Goal: Task Accomplishment & Management: Manage account settings

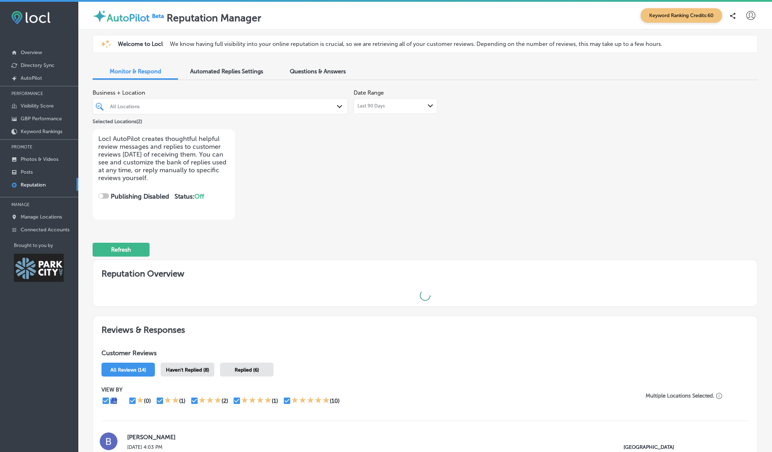
checkbox input "true"
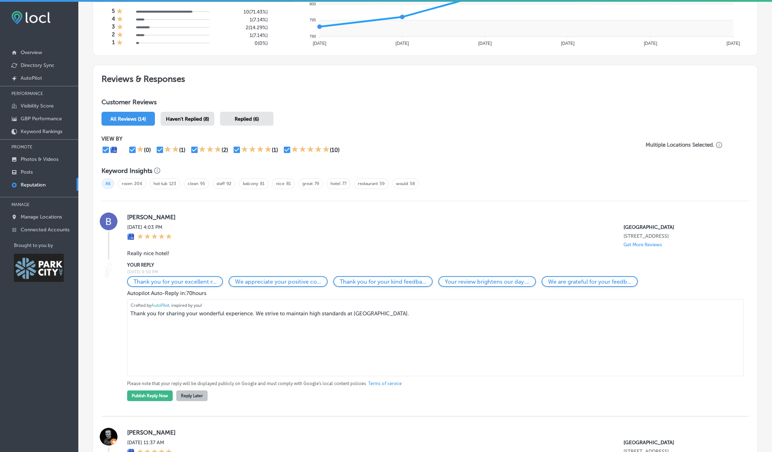
scroll to position [427, 0]
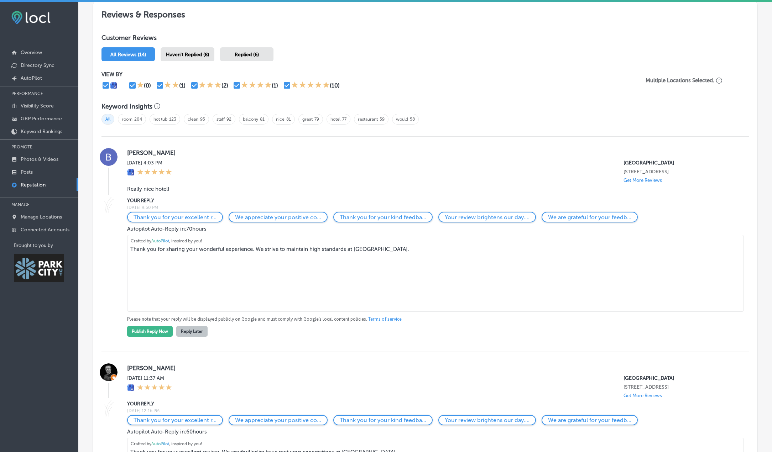
click at [237, 57] on span "Replied (6)" at bounding box center [247, 55] width 24 height 6
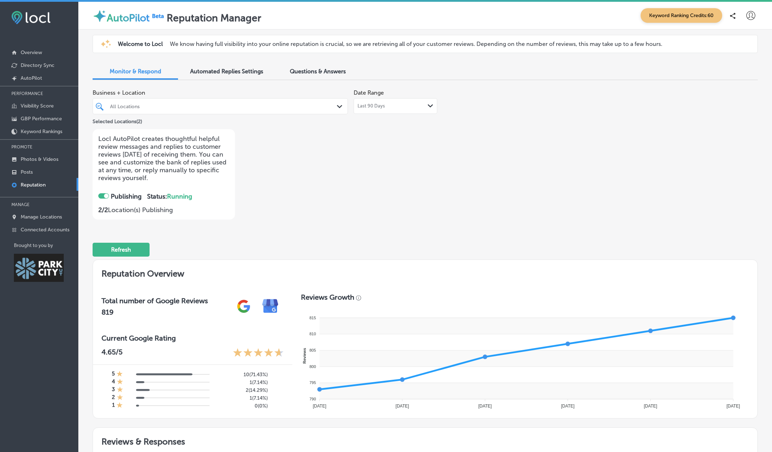
click at [203, 73] on span "Automated Replies Settings" at bounding box center [226, 71] width 73 height 7
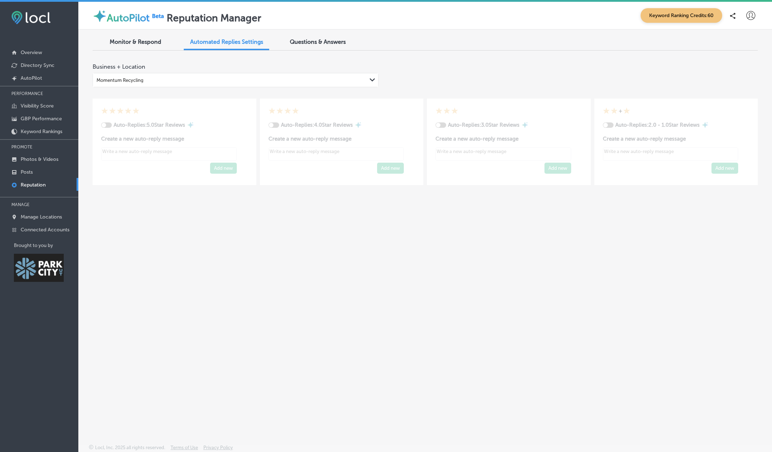
type textarea "x"
checkbox input "true"
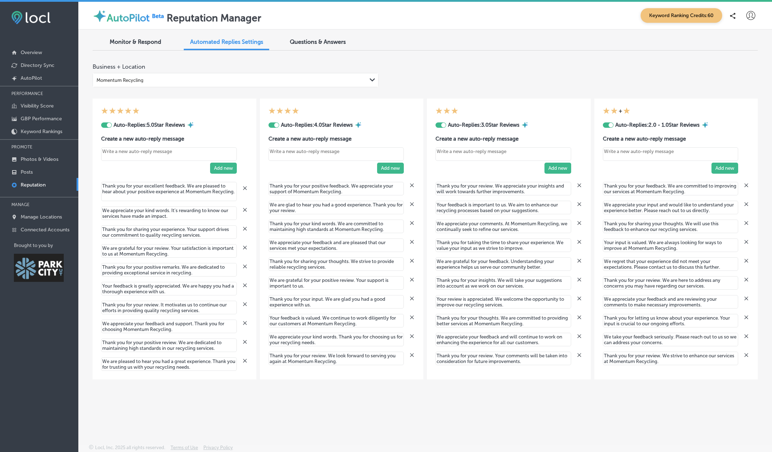
click at [109, 125] on div at bounding box center [109, 125] width 5 height 5
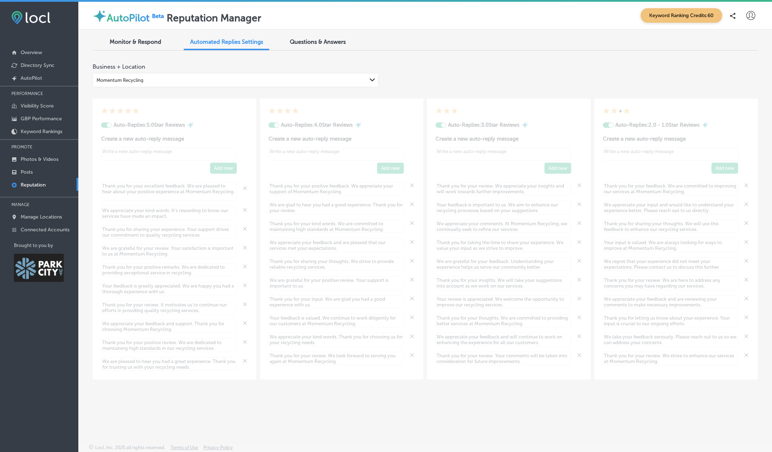
type textarea "x"
checkbox input "false"
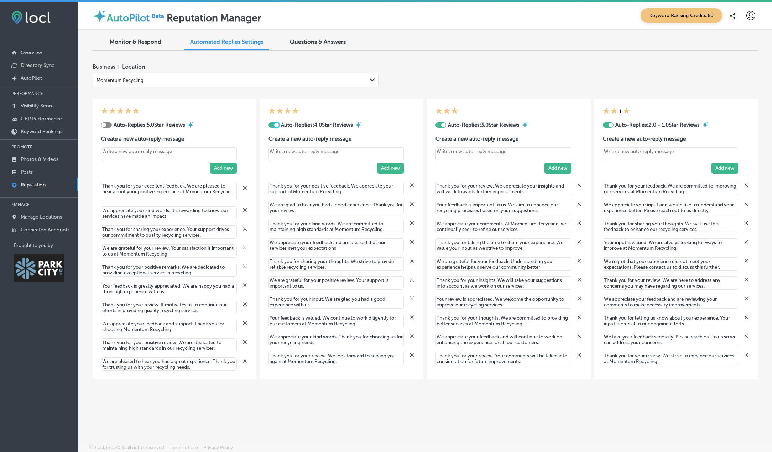
click at [275, 126] on div at bounding box center [276, 125] width 5 height 5
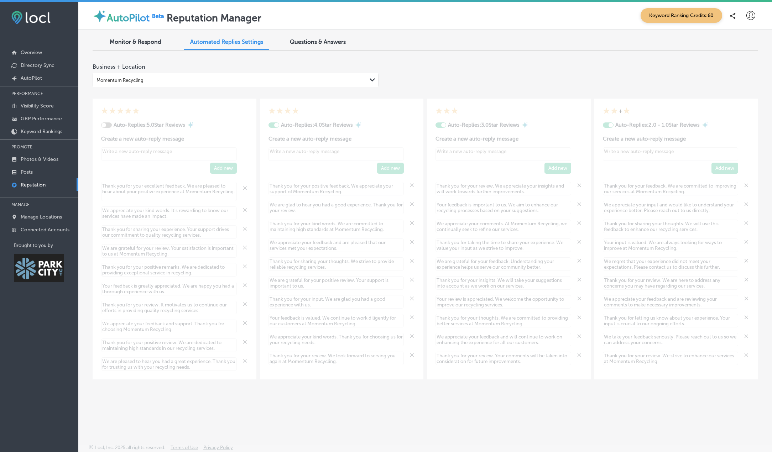
type textarea "x"
checkbox input "false"
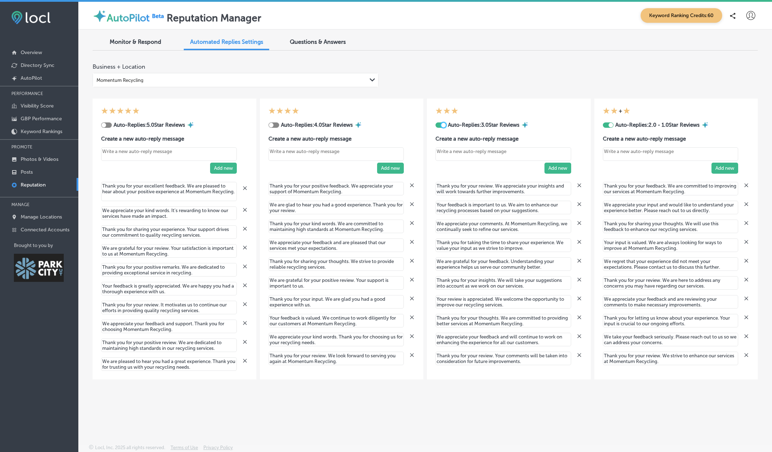
click at [443, 127] on div at bounding box center [443, 125] width 5 height 5
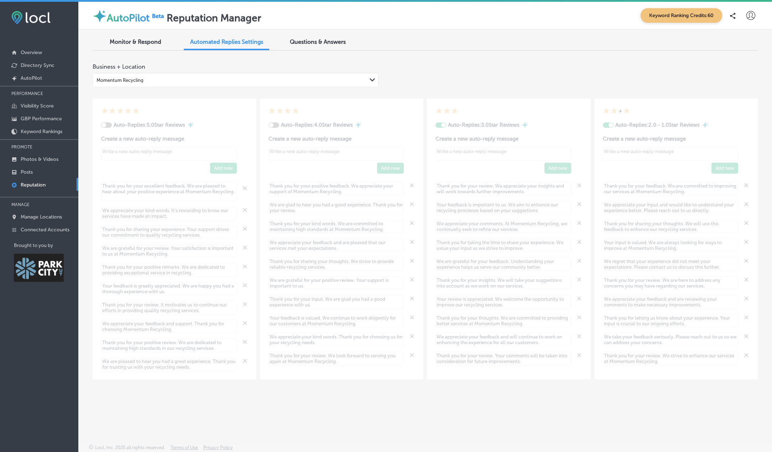
type textarea "x"
checkbox input "false"
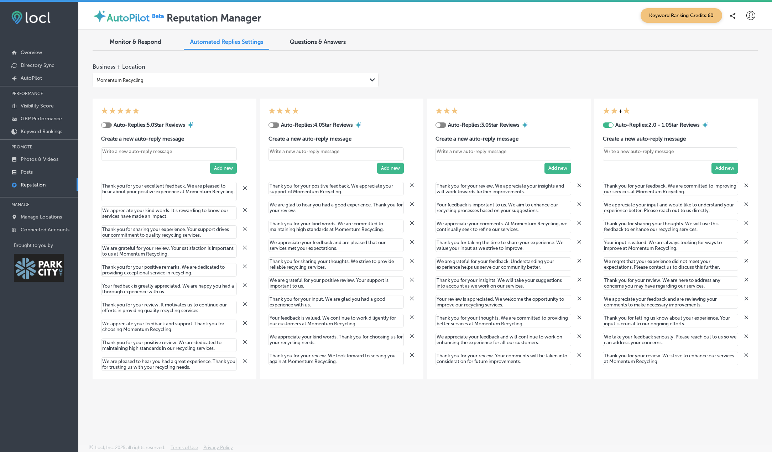
click at [612, 125] on div at bounding box center [611, 125] width 5 height 5
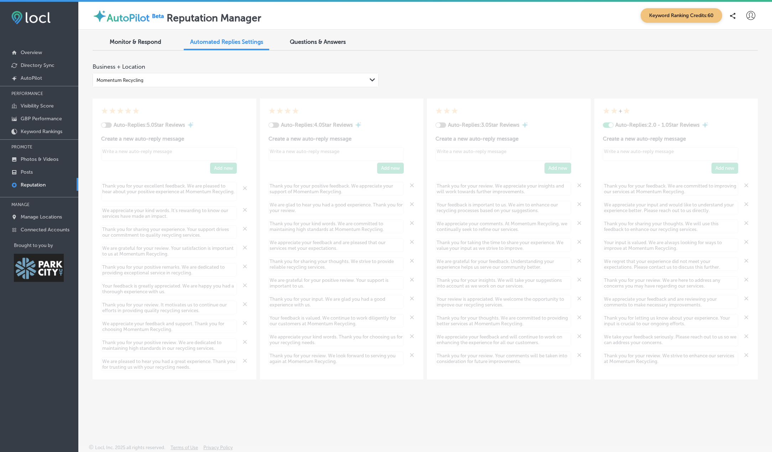
type textarea "x"
checkbox input "false"
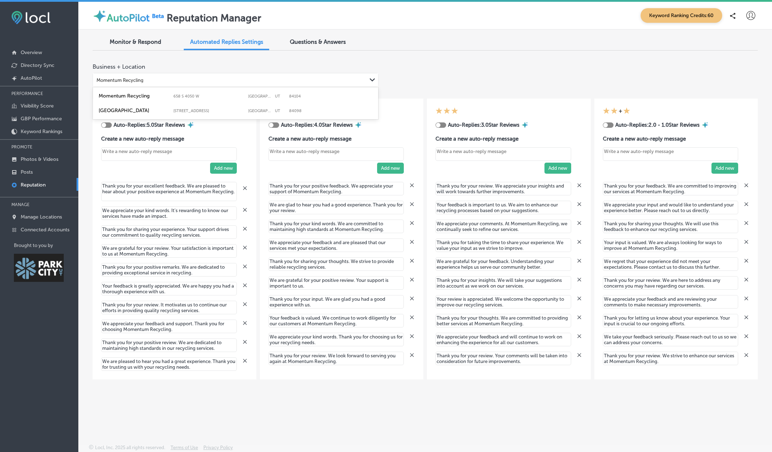
click at [127, 82] on div "Momentum Recycling" at bounding box center [120, 80] width 47 height 5
click at [124, 111] on label "Newpark Resort" at bounding box center [134, 111] width 71 height 6
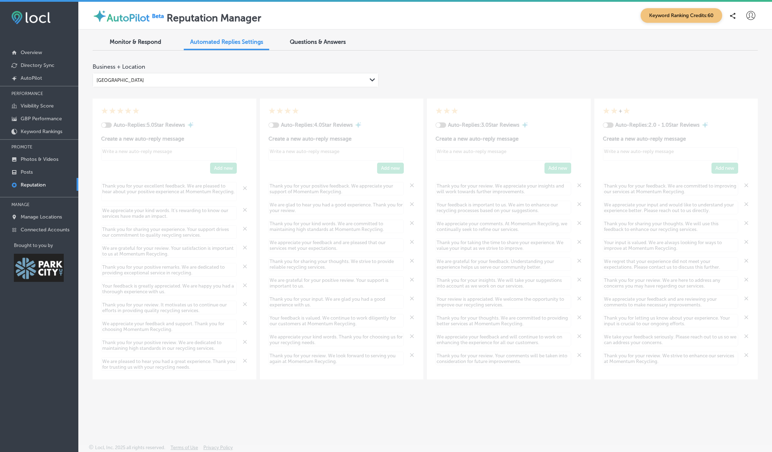
type textarea "x"
checkbox input "true"
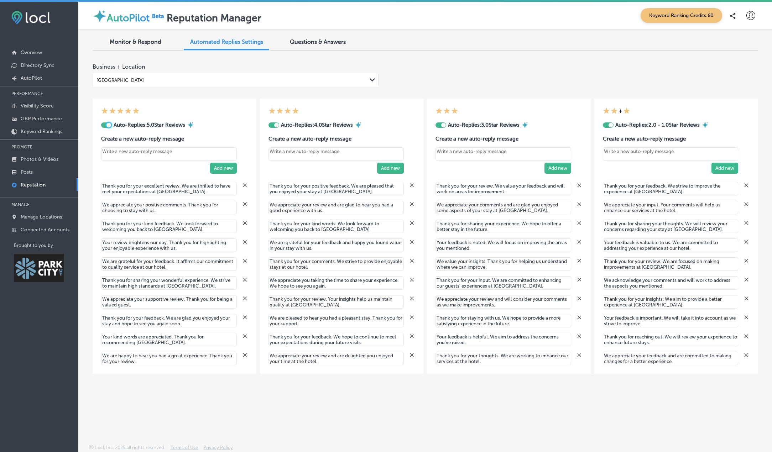
click at [110, 124] on div at bounding box center [108, 125] width 5 height 5
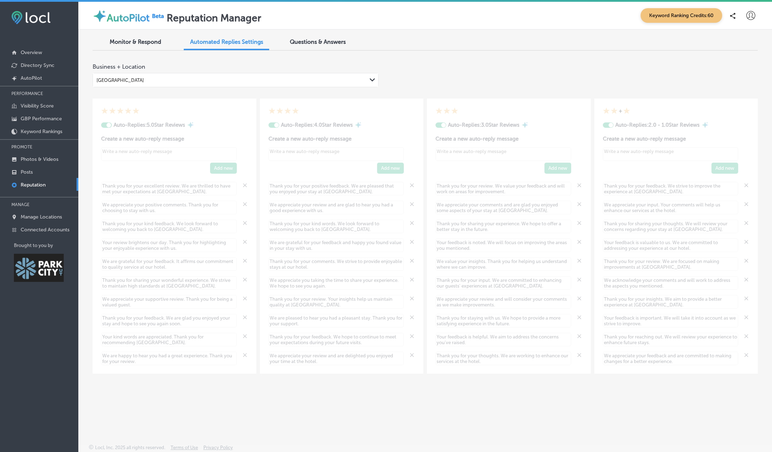
type textarea "x"
checkbox input "false"
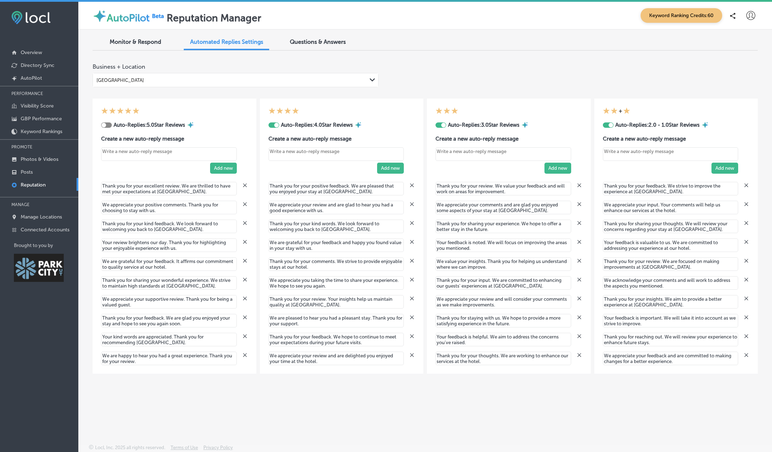
click at [274, 125] on div at bounding box center [276, 125] width 5 height 5
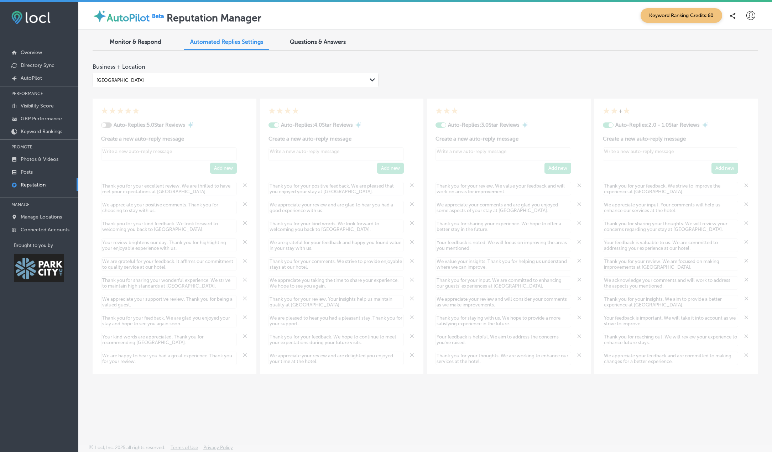
type textarea "x"
checkbox input "false"
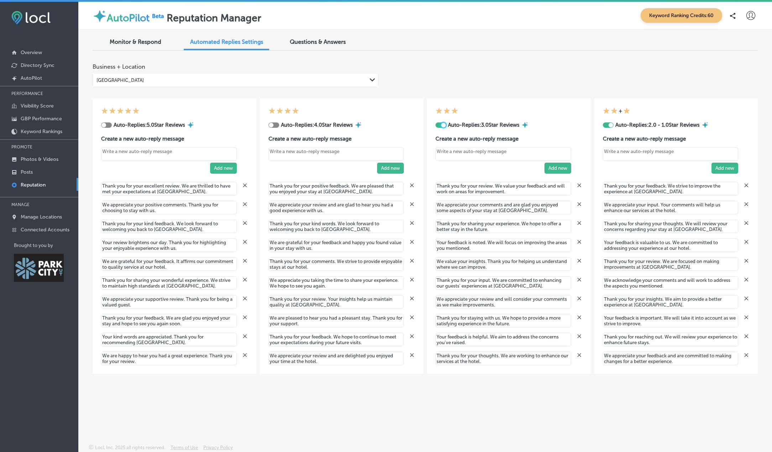
click at [444, 126] on div at bounding box center [443, 125] width 5 height 5
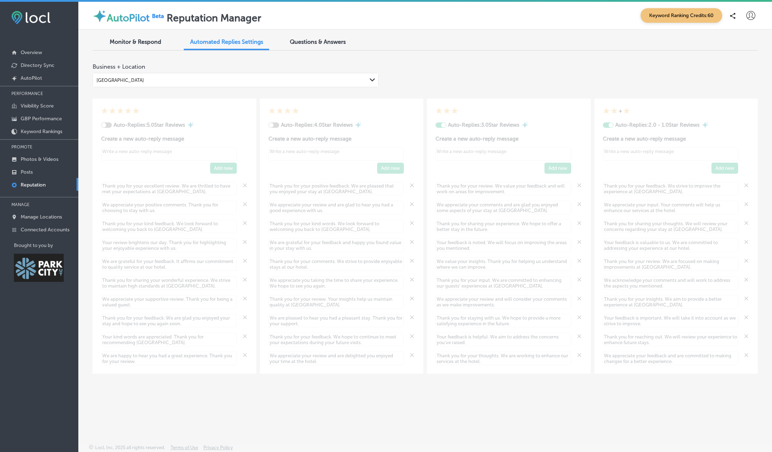
type textarea "x"
checkbox input "false"
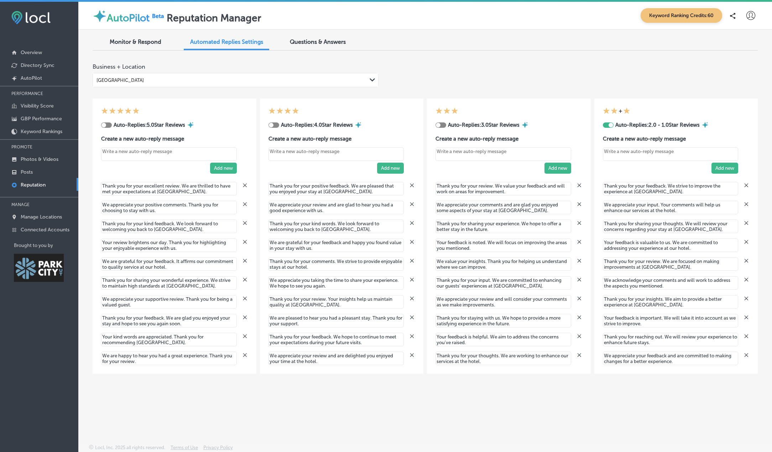
click at [657, 361] on textarea "We appreciate your feedback and are committed to making changes for a better ex…" at bounding box center [671, 359] width 136 height 14
click at [656, 359] on textarea "We appreciate your feedback and are committed to making changes for a better ex…" at bounding box center [671, 359] width 136 height 14
click at [611, 126] on div at bounding box center [611, 125] width 5 height 5
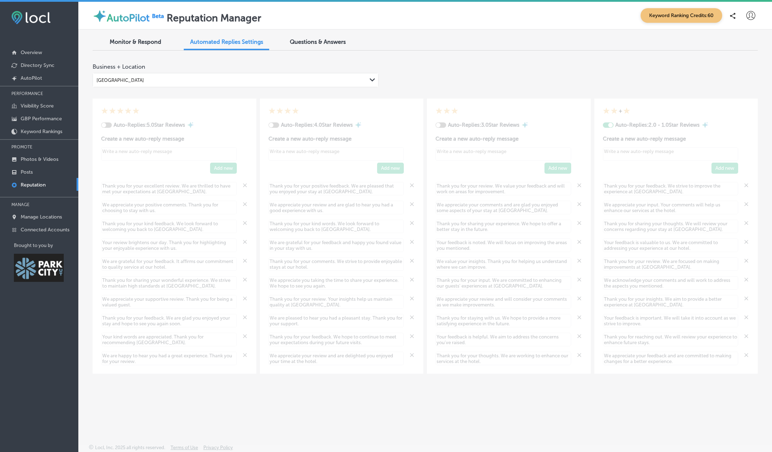
type textarea "x"
checkbox input "false"
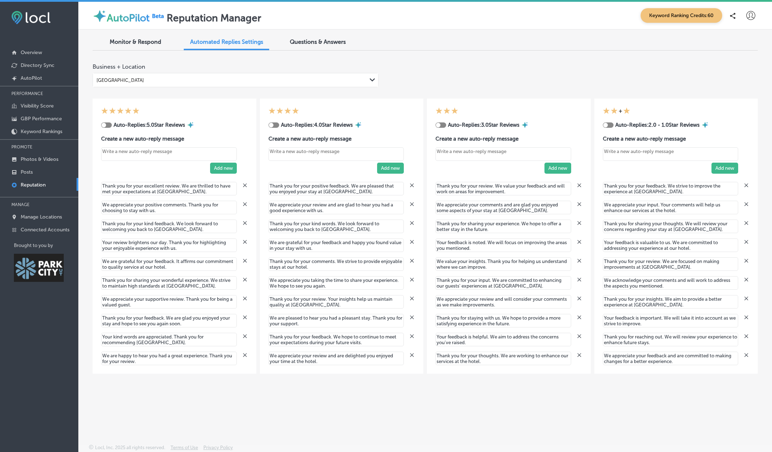
click at [115, 41] on span "Monitor & Respond" at bounding box center [136, 41] width 52 height 7
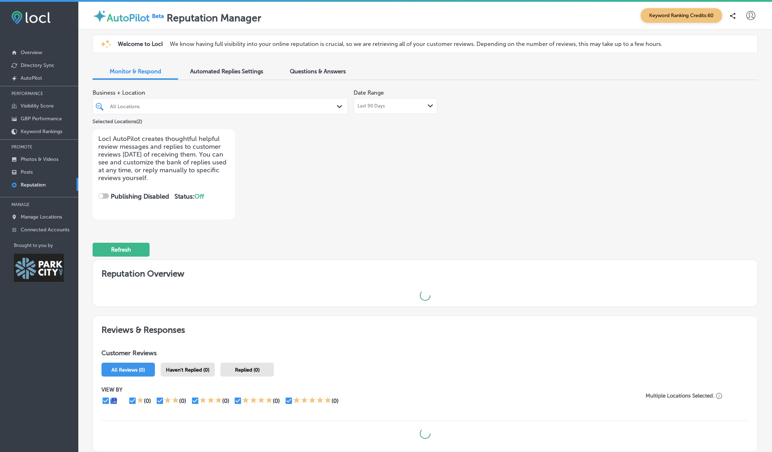
checkbox input "true"
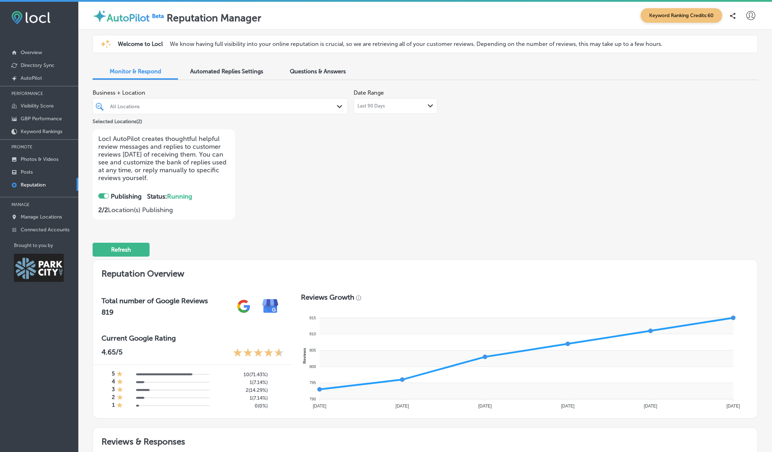
click at [38, 185] on p "Reputation" at bounding box center [33, 185] width 25 height 6
click at [33, 79] on p "AutoPilot" at bounding box center [31, 78] width 21 height 6
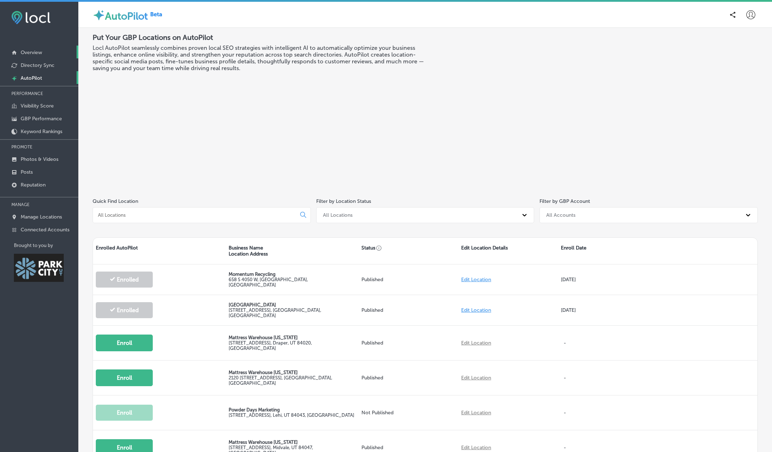
click at [31, 54] on p "Overview" at bounding box center [31, 52] width 21 height 6
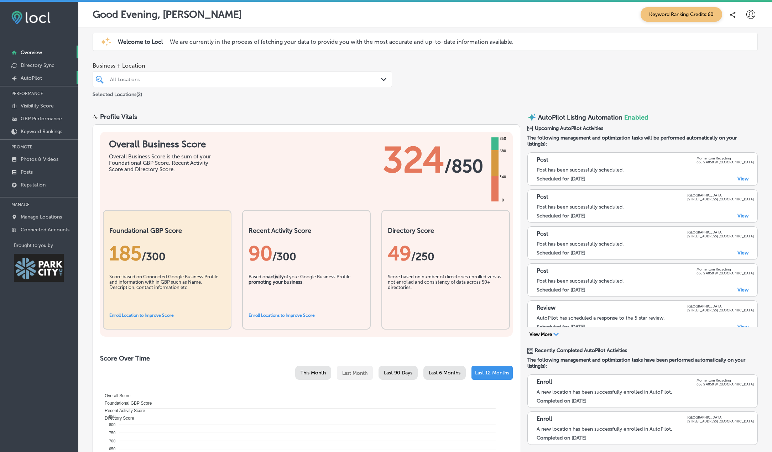
click at [36, 78] on p "AutoPilot" at bounding box center [31, 78] width 21 height 6
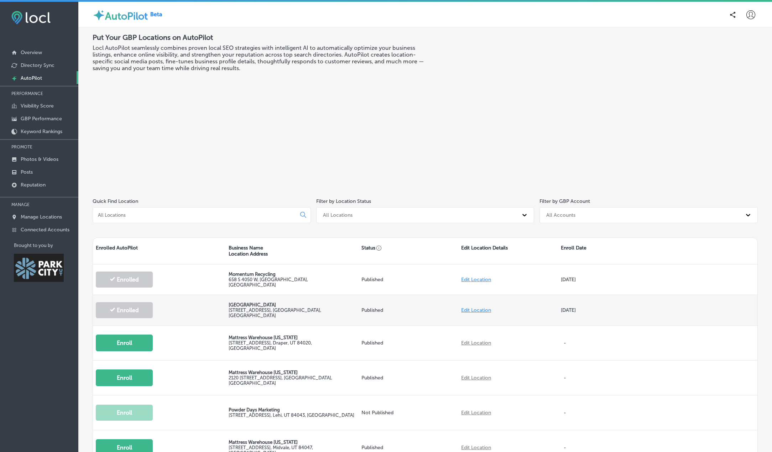
click at [478, 310] on link "Edit Location" at bounding box center [476, 310] width 30 height 6
select select "US"
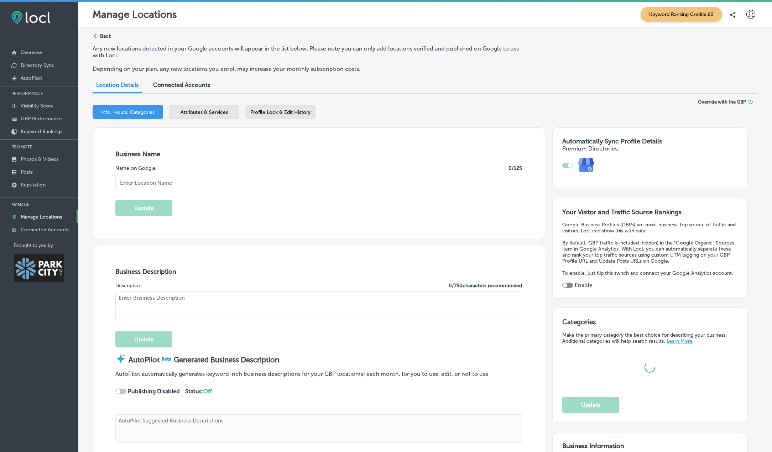
checkbox input "true"
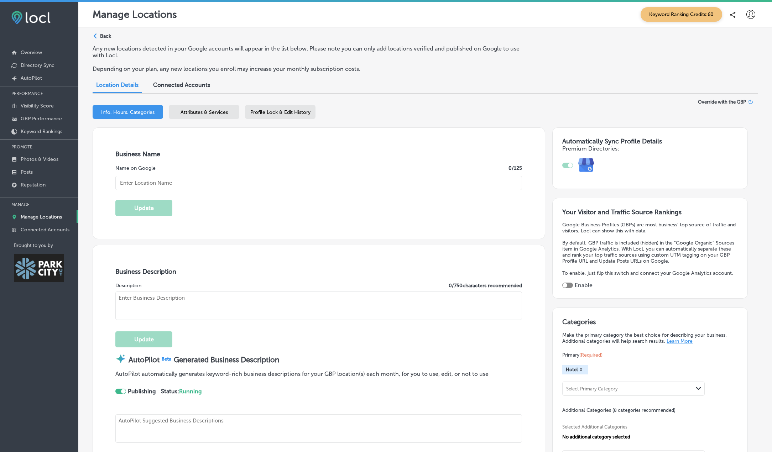
type input "Newpark Resort"
type input "1476 Newpark Boulevard"
type input "Park City"
type input "84098"
type input "US"
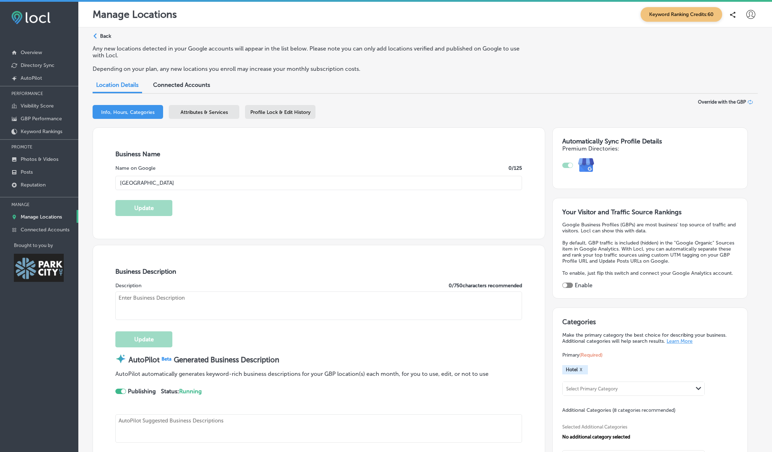
type input "https://www.newparkresort.com/?utm_source=google&utm_medium=organic&utm_campaig…"
type input "+1 435 649 3600"
select select "US"
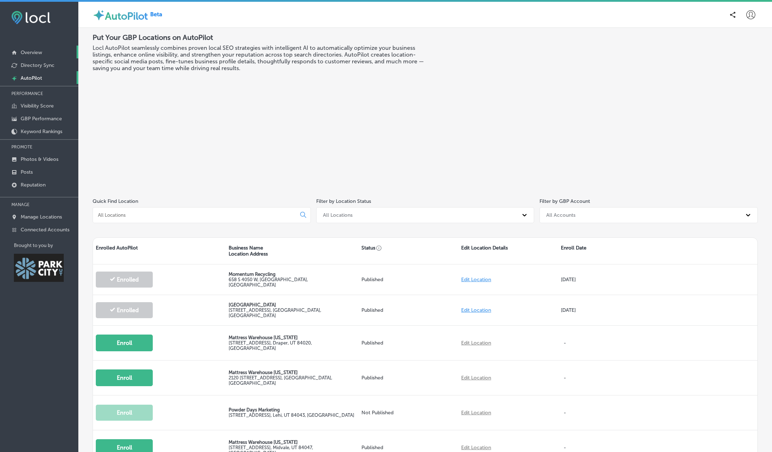
click at [26, 56] on p "Overview" at bounding box center [31, 52] width 21 height 6
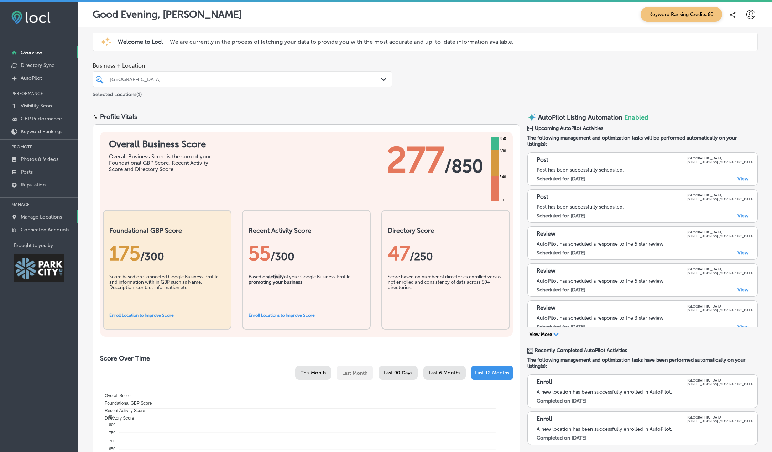
click at [42, 219] on p "Manage Locations" at bounding box center [41, 217] width 41 height 6
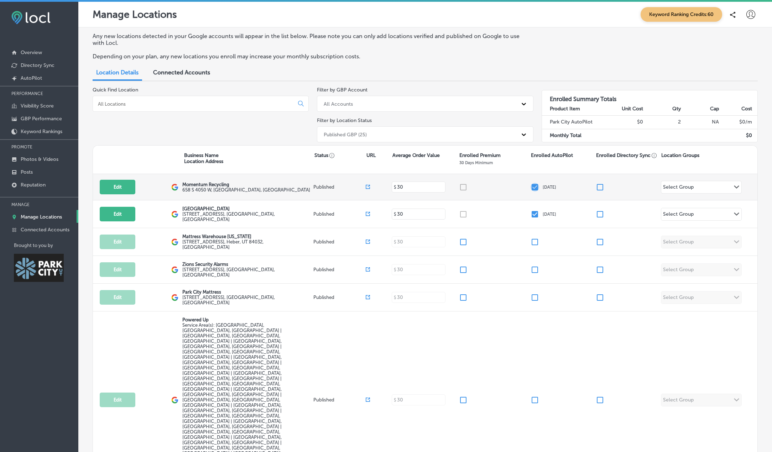
click at [531, 187] on input "checkbox" at bounding box center [535, 187] width 9 height 9
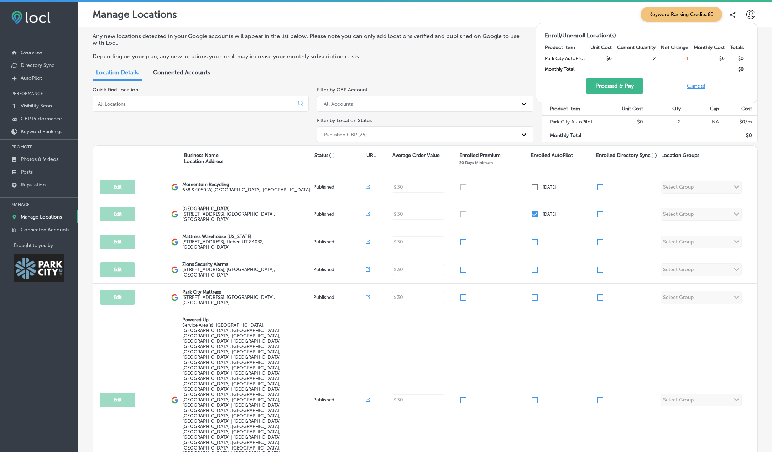
click at [695, 86] on button "Cancel" at bounding box center [696, 86] width 23 height 16
checkbox input "true"
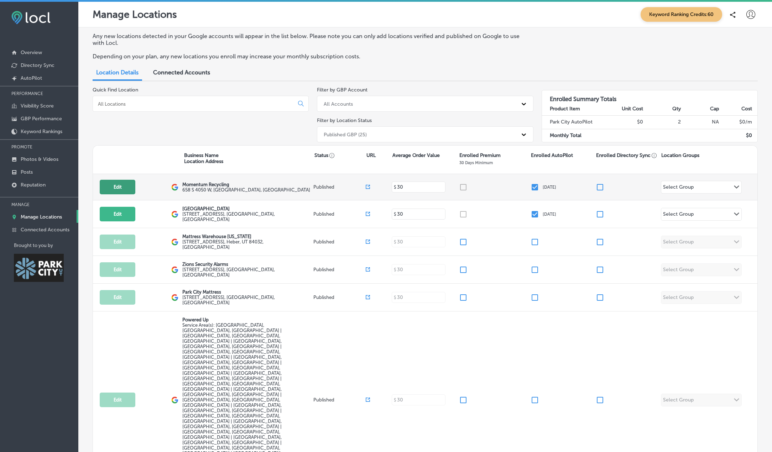
click at [115, 187] on button "Edit" at bounding box center [118, 187] width 36 height 15
select select "US"
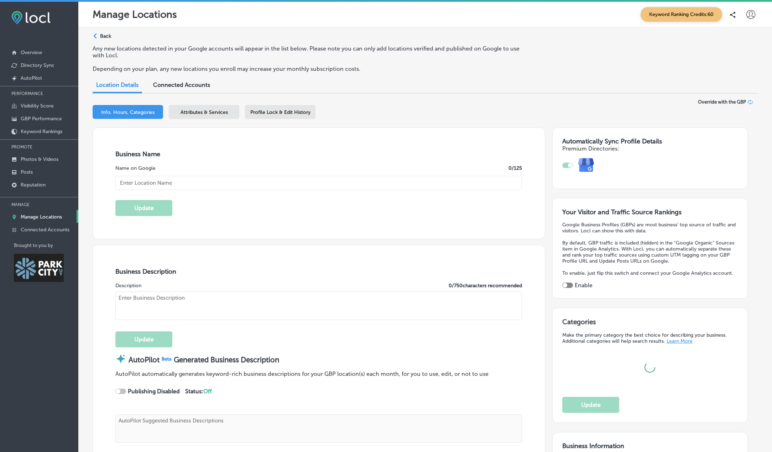
checkbox input "true"
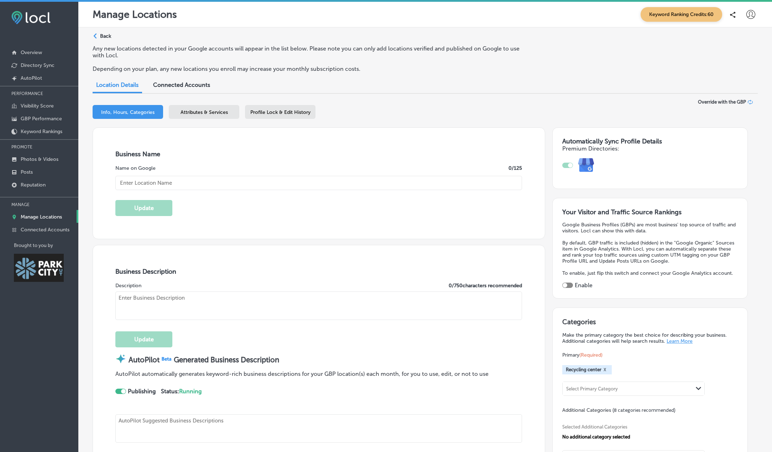
type input "Momentum Recycling"
type input "658 S 4050 W"
type input "Salt Lake City"
type input "84104"
type input "US"
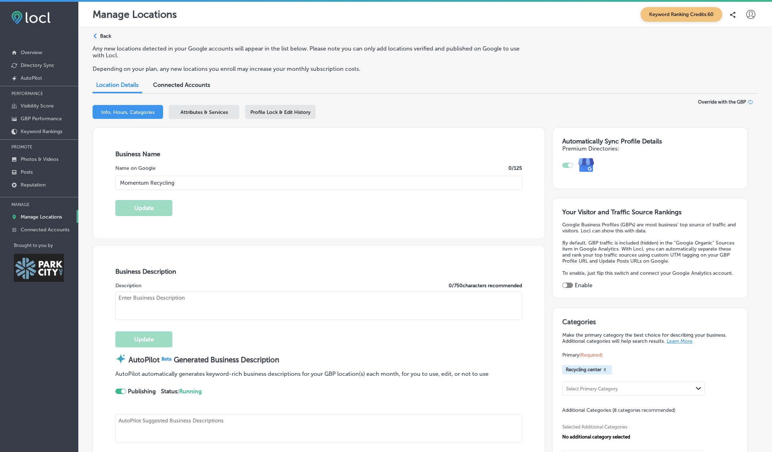
type input "http://www.momentumrecycling.com/"
type textarea "Momentum Recycling redefines sustainability by offering comprehensive glass rec…"
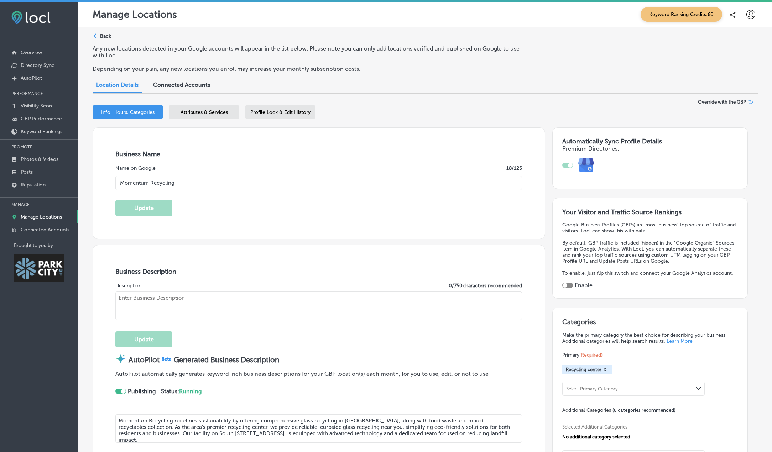
type textarea "Momentum Recycling provides Utah residents and businesses the opportunity to re…"
type input "+1 801 355 0334"
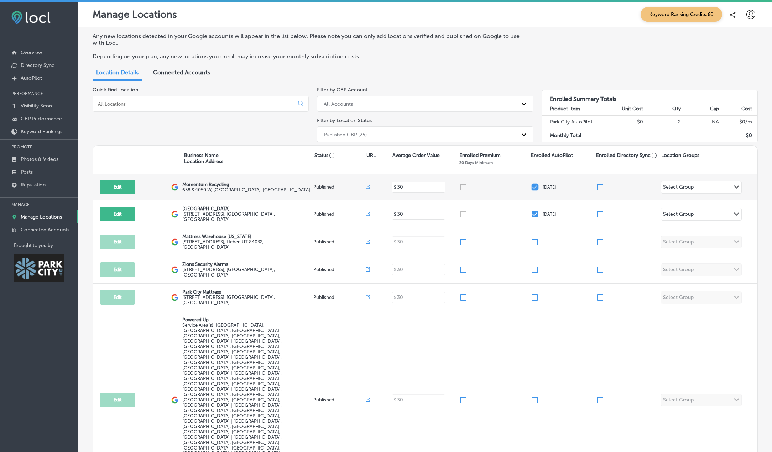
click at [532, 187] on input "checkbox" at bounding box center [535, 187] width 9 height 9
checkbox input "false"
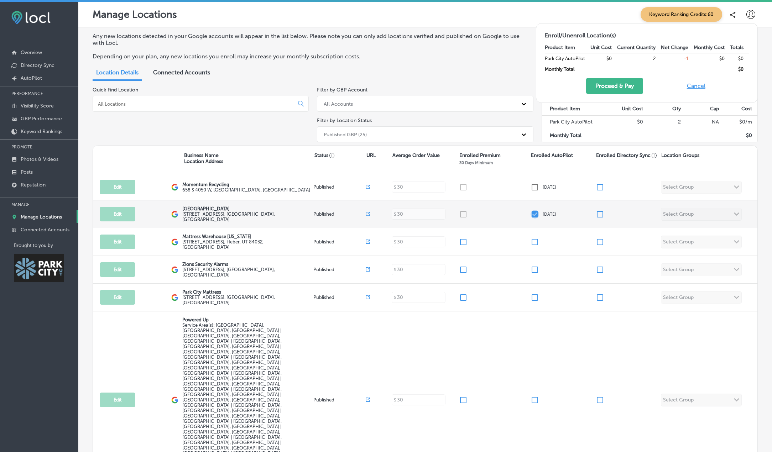
click at [531, 214] on input "checkbox" at bounding box center [535, 214] width 9 height 9
checkbox input "false"
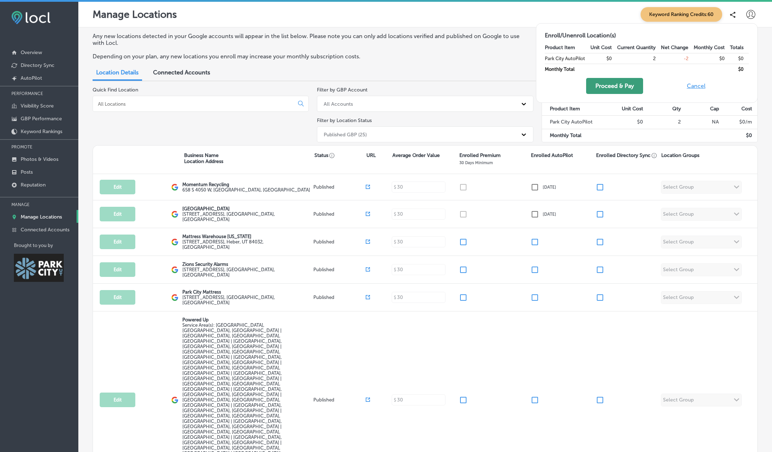
click at [617, 87] on button "Proceed & Pay" at bounding box center [614, 86] width 57 height 16
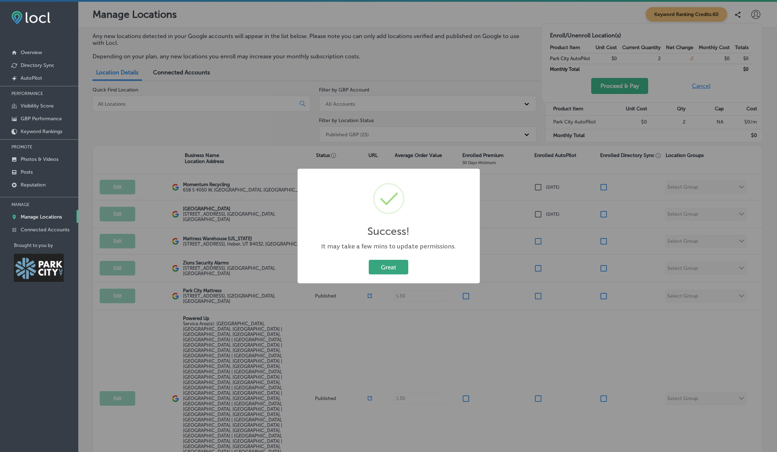
click at [387, 265] on button "Great" at bounding box center [389, 267] width 40 height 15
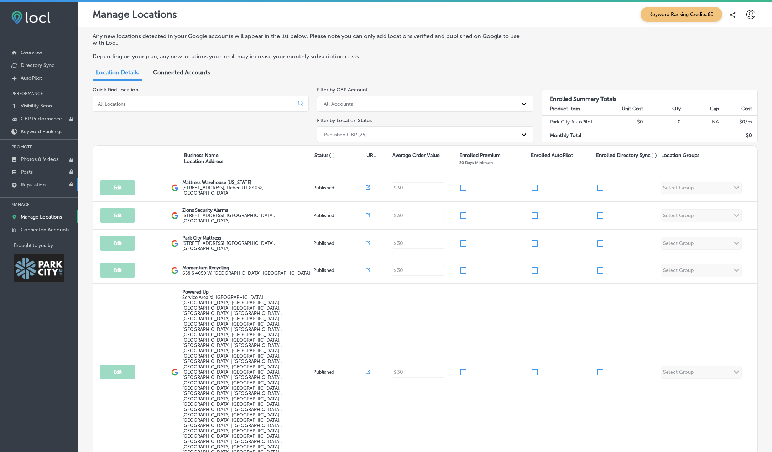
click at [31, 185] on p "Reputation" at bounding box center [33, 185] width 25 height 6
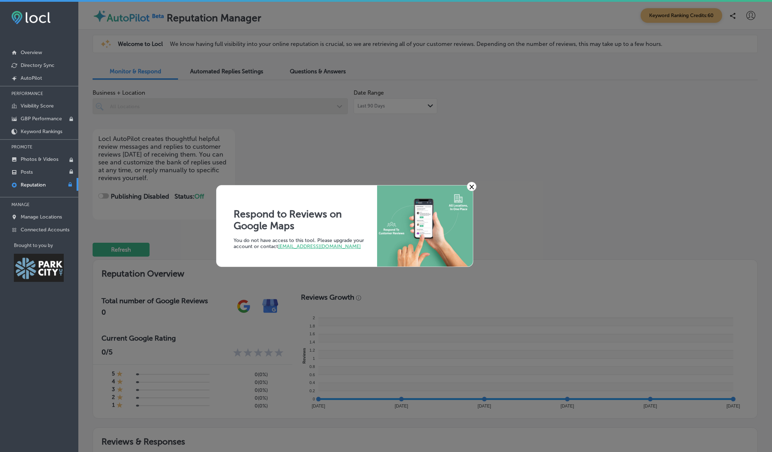
click at [472, 188] on link "×" at bounding box center [472, 186] width 10 height 9
